Goal: Navigation & Orientation: Find specific page/section

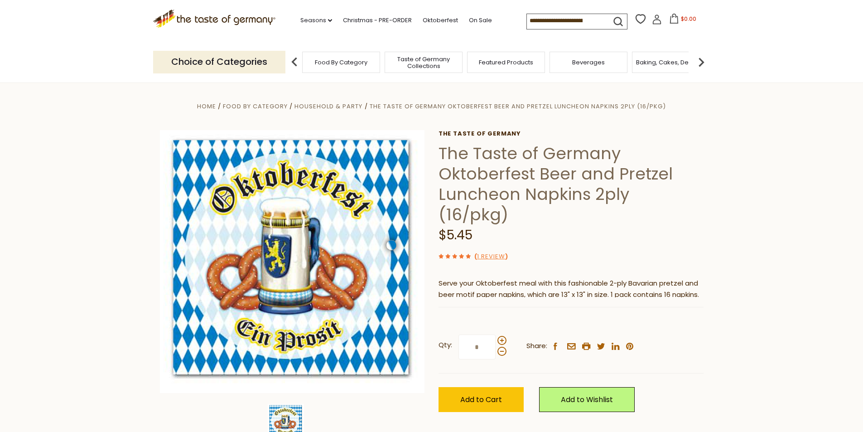
click at [412, 65] on span "Taste of Germany Collections" at bounding box center [423, 63] width 72 height 14
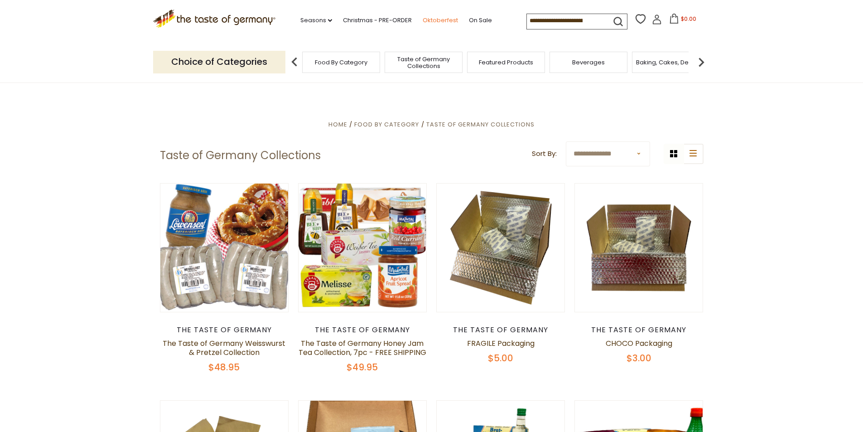
click at [430, 20] on link "Oktoberfest" at bounding box center [440, 20] width 35 height 10
